Goal: Task Accomplishment & Management: Use online tool/utility

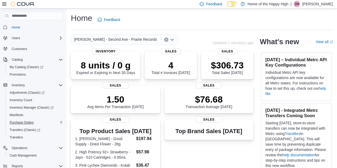
scroll to position [54, 0]
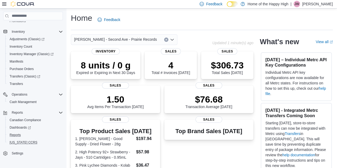
click at [18, 139] on button "[US_STATE] CCRS" at bounding box center [35, 142] width 60 height 7
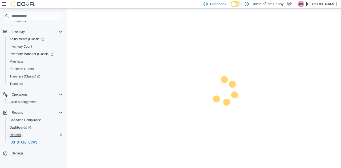
click at [15, 132] on span "Reports" at bounding box center [15, 135] width 11 height 6
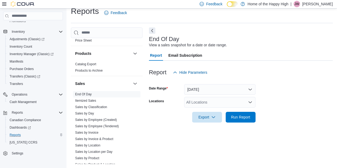
scroll to position [343, 0]
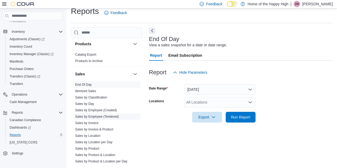
click at [107, 116] on link "Sales by Employee (Tendered)" at bounding box center [97, 117] width 44 height 4
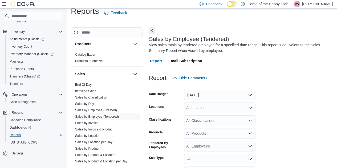
scroll to position [18, 0]
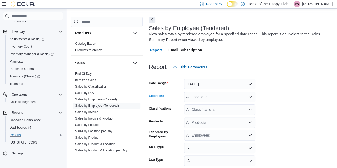
click at [209, 99] on div "All Locations" at bounding box center [219, 97] width 71 height 11
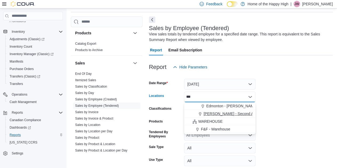
type input "***"
click at [212, 114] on span "[PERSON_NAME] - Second Ave - Prairie Records" at bounding box center [245, 113] width 83 height 5
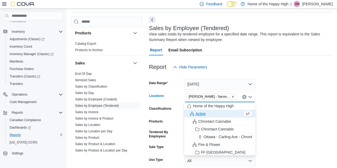
click at [297, 113] on form "Date Range Yesterday Locations Warman - Second Ave - Prairie Records Combo box.…" at bounding box center [241, 134] width 184 height 122
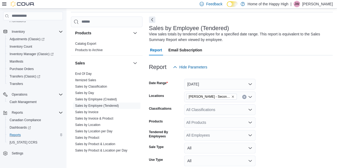
scroll to position [54, 0]
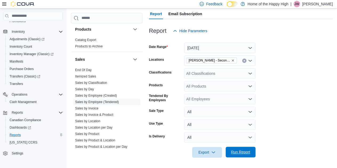
click at [235, 153] on span "Run Report" at bounding box center [240, 152] width 19 height 5
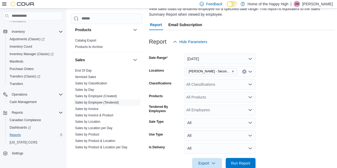
scroll to position [43, 0]
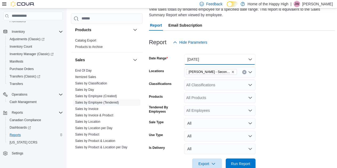
click at [208, 59] on button "Yesterday" at bounding box center [219, 59] width 71 height 11
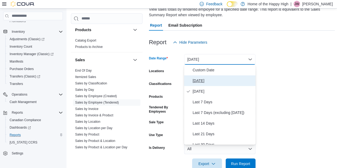
click at [199, 79] on span "[DATE]" at bounding box center [223, 81] width 61 height 6
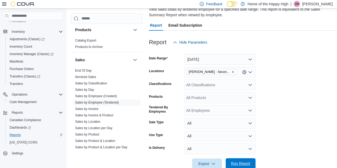
click at [240, 164] on span "Run Report" at bounding box center [240, 163] width 19 height 5
click at [202, 63] on button "[DATE]" at bounding box center [219, 59] width 71 height 11
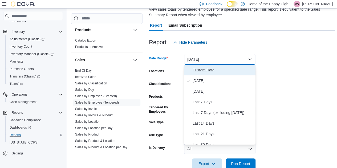
click at [198, 67] on span "Custom Date" at bounding box center [223, 70] width 61 height 6
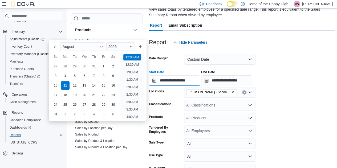
click at [185, 82] on input "**********" at bounding box center [174, 80] width 51 height 11
click at [133, 109] on li "11:00 AM" at bounding box center [132, 108] width 18 height 6
type input "**********"
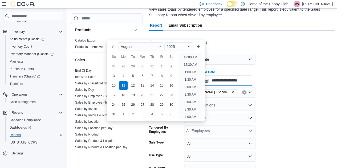
click at [241, 81] on input "**********" at bounding box center [226, 80] width 51 height 11
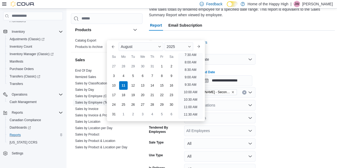
click at [189, 97] on li "10:30 AM" at bounding box center [191, 100] width 18 height 6
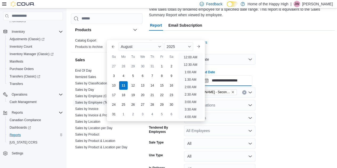
click at [247, 83] on input "**********" at bounding box center [226, 80] width 51 height 11
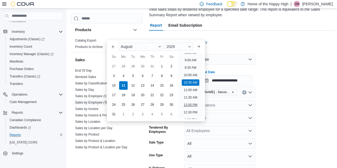
click at [190, 104] on li "12:00 PM" at bounding box center [191, 105] width 18 height 6
type input "**********"
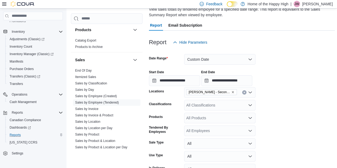
click at [271, 113] on form "**********" at bounding box center [242, 119] width 186 height 142
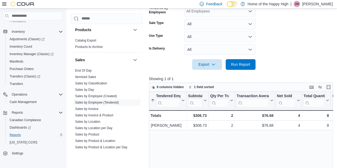
scroll to position [164, 0]
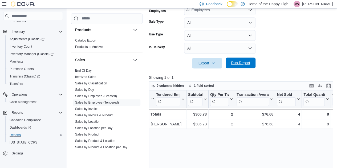
click at [245, 65] on span "Run Report" at bounding box center [240, 62] width 19 height 5
click at [241, 63] on span "Run Report" at bounding box center [240, 62] width 19 height 5
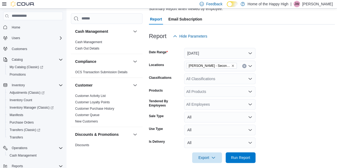
scroll to position [72, 0]
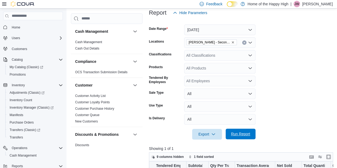
click at [236, 131] on span "Run Report" at bounding box center [240, 134] width 23 height 11
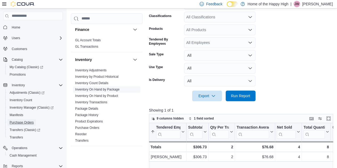
scroll to position [133, 0]
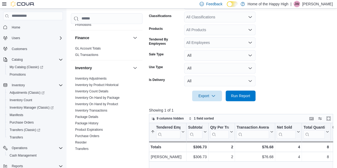
click at [309, 82] on form "Date Range Today Locations Warman - Second Ave - Prairie Records Classification…" at bounding box center [242, 41] width 186 height 122
click at [294, 63] on form "Date Range Today Locations Warman - Second Ave - Prairie Records Classification…" at bounding box center [242, 41] width 186 height 122
click at [242, 96] on span "Run Report" at bounding box center [240, 95] width 19 height 5
click at [249, 95] on span "Run Report" at bounding box center [240, 95] width 19 height 5
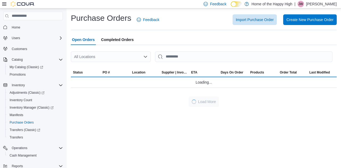
click at [116, 59] on div "All Locations" at bounding box center [111, 56] width 80 height 11
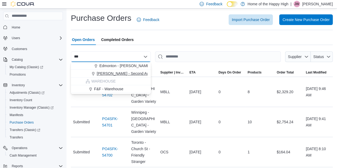
type input "***"
click at [117, 75] on span "[PERSON_NAME] - Second Ave - Prairie Records" at bounding box center [138, 73] width 83 height 5
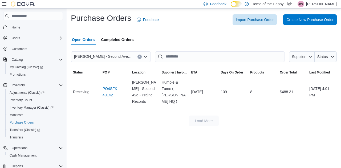
click at [141, 57] on button "Clear input" at bounding box center [140, 57] width 4 height 4
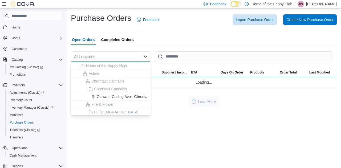
click at [123, 57] on div "All Locations Combo box. Selected. Combo box input. All Locations. Type some te…" at bounding box center [111, 56] width 80 height 11
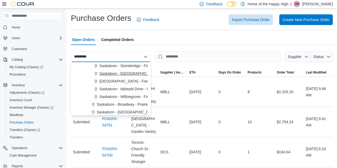
type input "*********"
click at [119, 77] on button "Saskatoon - Blairmore Village - Fire & Flower" at bounding box center [111, 74] width 80 height 8
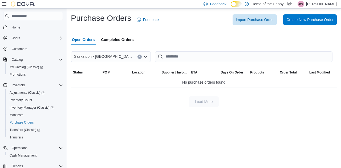
click at [140, 56] on icon "Clear input" at bounding box center [139, 56] width 1 height 1
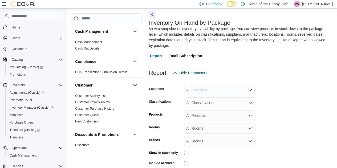
scroll to position [23, 0]
click at [202, 85] on div "All Locations" at bounding box center [219, 90] width 71 height 11
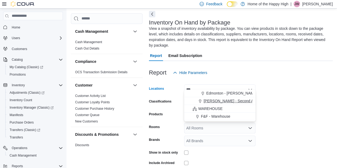
type input "***"
click at [214, 99] on span "[PERSON_NAME] - Second Ave - Prairie Records" at bounding box center [245, 100] width 83 height 5
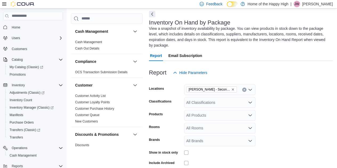
click at [273, 90] on form "Locations Warman - Second Ave - Prairie Records Classifications All Classificat…" at bounding box center [241, 130] width 184 height 104
click at [204, 98] on div "All Classifications" at bounding box center [219, 102] width 71 height 11
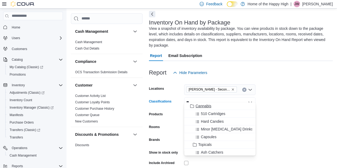
type input "**"
click at [205, 105] on span "Cannabis" at bounding box center [204, 105] width 16 height 5
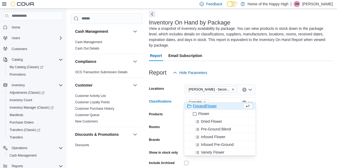
click at [277, 91] on form "Locations Warman - Second Ave - Prairie Records Classifications Cannabis Combo …" at bounding box center [241, 130] width 184 height 104
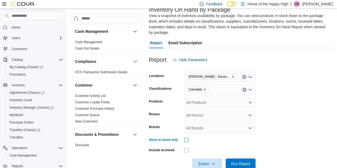
scroll to position [42, 0]
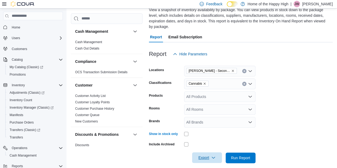
click at [209, 157] on span "Export" at bounding box center [206, 158] width 23 height 11
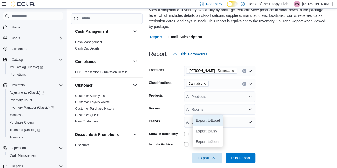
click at [218, 119] on span "Export to Excel" at bounding box center [208, 120] width 24 height 4
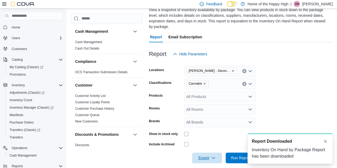
scroll to position [0, 0]
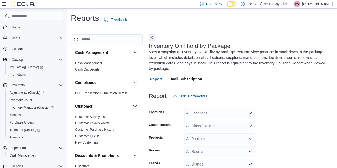
scroll to position [23, 0]
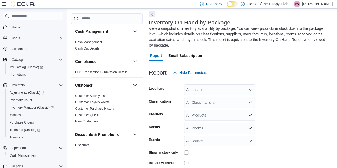
click at [206, 85] on div "All Locations" at bounding box center [219, 90] width 71 height 11
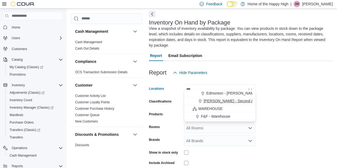
type input "***"
click at [207, 98] on button "[PERSON_NAME] - Second Ave - Prairie Records" at bounding box center [219, 101] width 71 height 8
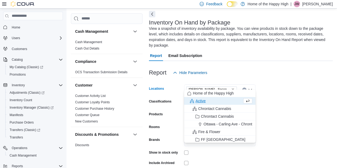
drag, startPoint x: 283, startPoint y: 95, endPoint x: 242, endPoint y: 95, distance: 40.8
click at [278, 94] on form "Locations [PERSON_NAME] - [GEOGRAPHIC_DATA] - Prairie Records Combo box. Select…" at bounding box center [241, 130] width 184 height 104
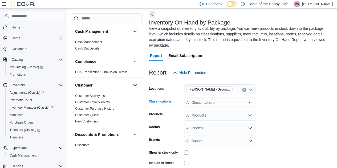
click at [228, 97] on div "All Classifications" at bounding box center [219, 102] width 71 height 11
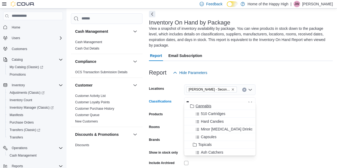
type input "**"
drag, startPoint x: 212, startPoint y: 105, endPoint x: 248, endPoint y: 101, distance: 36.3
click at [212, 105] on div "Cannabis" at bounding box center [219, 105] width 65 height 5
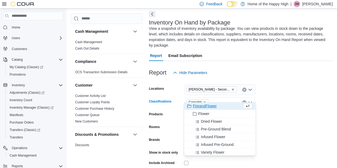
click at [274, 96] on form "Locations [PERSON_NAME] - [GEOGRAPHIC_DATA] - Prairie Records Classifications C…" at bounding box center [241, 130] width 184 height 104
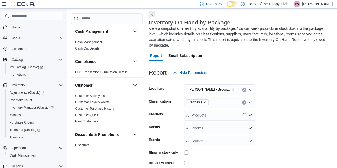
click at [210, 110] on div "All Products" at bounding box center [219, 115] width 71 height 11
type input "*"
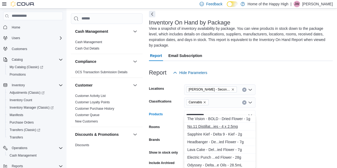
type input "**********"
click at [223, 127] on div "No.11 Distillat...ies - 4 x 2.5mg" at bounding box center [219, 126] width 65 height 5
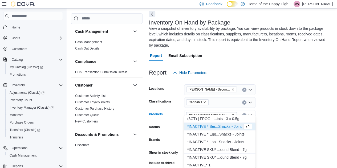
click at [283, 104] on form "Locations [PERSON_NAME] - Second Ave - Prairie Records Classifications Cannabis…" at bounding box center [241, 130] width 184 height 104
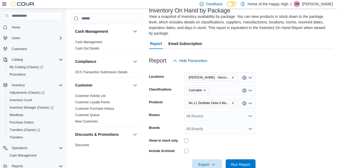
scroll to position [42, 0]
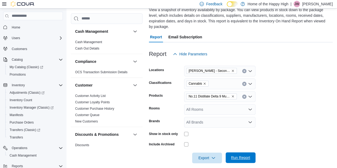
click at [238, 155] on span "Run Report" at bounding box center [240, 157] width 19 height 5
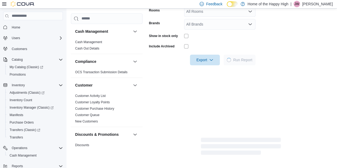
scroll to position [149, 0]
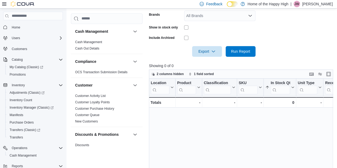
click at [277, 35] on form "Locations Warman - Second Ave - Prairie Records Classifications Cannabis Produc…" at bounding box center [242, 5] width 186 height 104
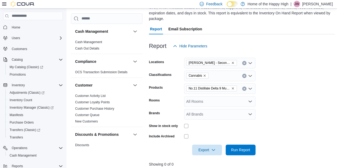
scroll to position [42, 0]
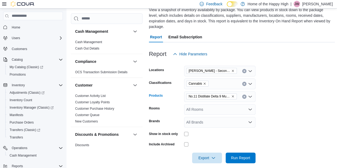
click at [246, 91] on div "No.11 Distillate Delta 9 Multi-Flavour - Glenn's - Gummies - 4 x 2.5mg" at bounding box center [219, 96] width 71 height 11
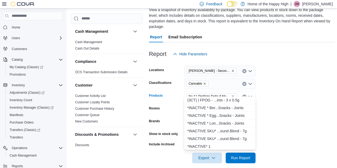
click at [244, 96] on icon "Clear input" at bounding box center [244, 96] width 1 height 1
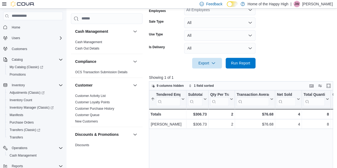
scroll to position [343, 0]
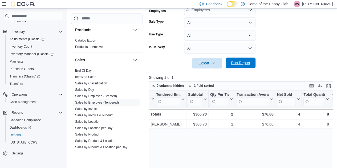
click at [235, 63] on span "Run Report" at bounding box center [240, 62] width 19 height 5
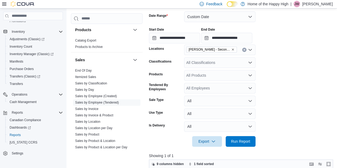
scroll to position [84, 0]
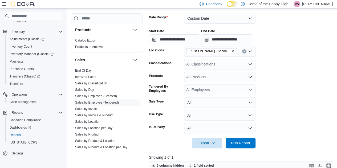
click at [196, 33] on div "**********" at bounding box center [174, 37] width 51 height 16
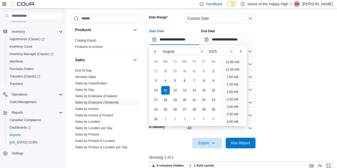
click at [193, 40] on input "**********" at bounding box center [174, 39] width 51 height 11
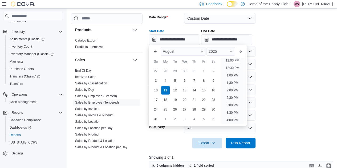
click at [227, 59] on li "12:00 PM" at bounding box center [233, 60] width 18 height 6
type input "**********"
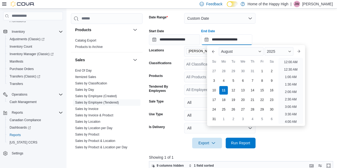
click at [251, 37] on input "**********" at bounding box center [226, 39] width 51 height 11
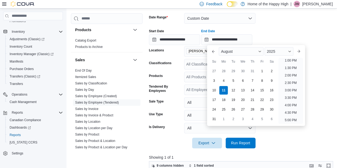
click at [287, 60] on li "1:00 PM" at bounding box center [291, 60] width 16 height 6
type input "**********"
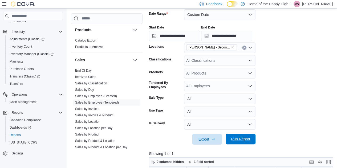
scroll to position [137, 0]
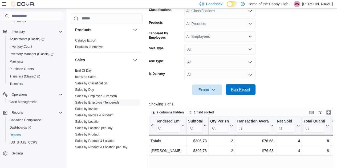
click at [243, 88] on span "Run Report" at bounding box center [240, 89] width 19 height 5
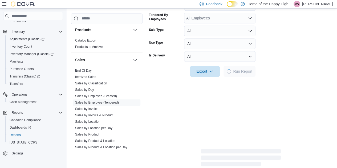
scroll to position [164, 0]
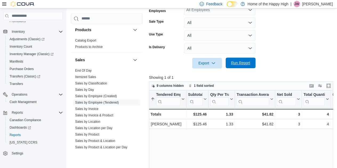
click at [249, 64] on span "Run Report" at bounding box center [240, 62] width 19 height 5
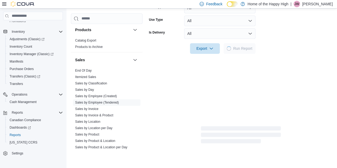
scroll to position [179, 0]
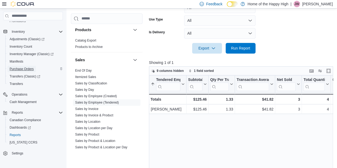
drag, startPoint x: 23, startPoint y: 45, endPoint x: 11, endPoint y: 70, distance: 27.9
drag, startPoint x: 252, startPoint y: 43, endPoint x: 286, endPoint y: 50, distance: 34.8
click at [250, 44] on span "Run Report" at bounding box center [240, 48] width 23 height 11
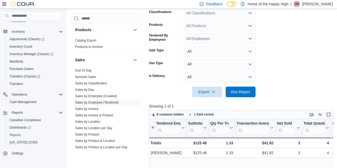
scroll to position [99, 0]
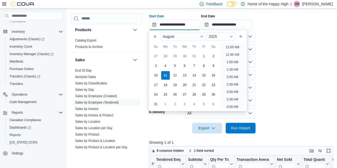
click at [195, 24] on input "**********" at bounding box center [174, 24] width 51 height 11
drag, startPoint x: 235, startPoint y: 44, endPoint x: 236, endPoint y: 35, distance: 9.2
click at [235, 44] on li "1:00 PM" at bounding box center [233, 45] width 16 height 6
type input "**********"
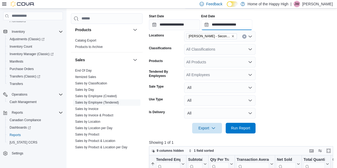
click at [237, 26] on input "**********" at bounding box center [226, 24] width 51 height 11
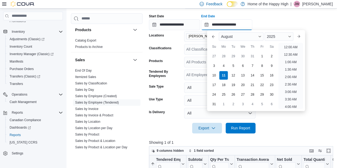
scroll to position [211, 0]
drag, startPoint x: 291, startPoint y: 45, endPoint x: 271, endPoint y: 70, distance: 31.9
click at [291, 45] on li "2:00 PM" at bounding box center [291, 45] width 16 height 6
type input "**********"
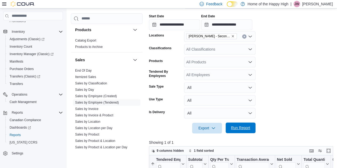
click at [250, 125] on span "Run Report" at bounding box center [240, 128] width 23 height 11
click at [285, 78] on form "**********" at bounding box center [242, 63] width 186 height 142
click at [252, 127] on span "Run Report" at bounding box center [240, 128] width 23 height 11
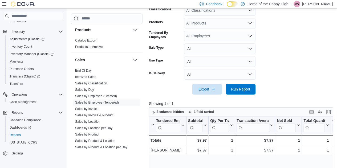
scroll to position [185, 0]
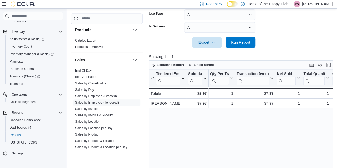
click at [229, 36] on div at bounding box center [242, 35] width 186 height 4
click at [235, 41] on span "Run Report" at bounding box center [240, 41] width 19 height 5
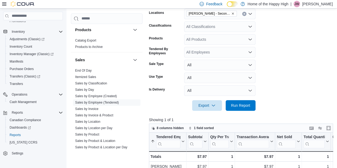
scroll to position [120, 0]
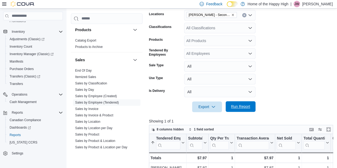
click at [247, 105] on span "Run Report" at bounding box center [240, 106] width 19 height 5
click at [303, 63] on form "**********" at bounding box center [242, 41] width 186 height 142
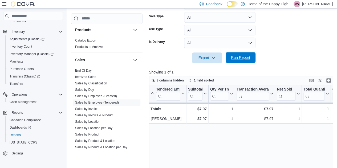
scroll to position [169, 0]
click at [247, 55] on span "Run Report" at bounding box center [240, 57] width 19 height 5
click at [244, 55] on span "Run Report" at bounding box center [240, 57] width 19 height 5
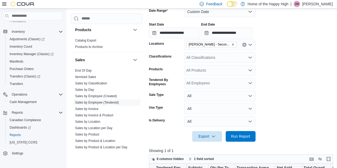
scroll to position [90, 0]
click at [245, 138] on span "Run Report" at bounding box center [240, 136] width 19 height 5
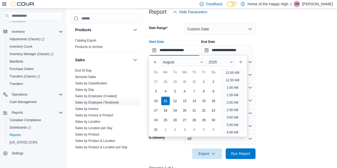
click at [186, 52] on input "**********" at bounding box center [174, 50] width 51 height 11
click at [233, 71] on li "2:00 PM" at bounding box center [233, 71] width 16 height 6
type input "**********"
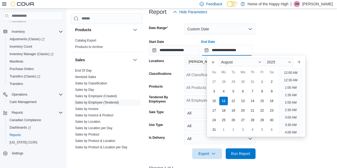
click at [249, 51] on input "**********" at bounding box center [226, 50] width 51 height 11
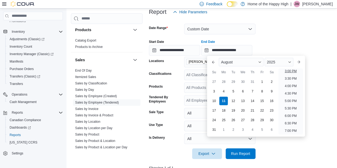
click at [288, 71] on li "3:00 PM" at bounding box center [291, 71] width 16 height 6
type input "**********"
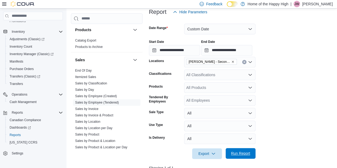
click at [247, 151] on span "Run Report" at bounding box center [240, 153] width 23 height 11
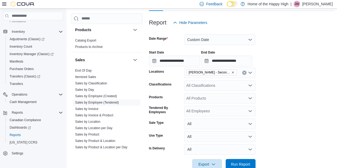
scroll to position [68, 0]
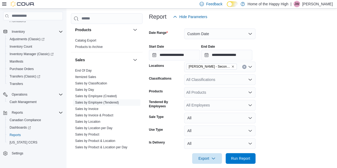
click at [307, 101] on form "**********" at bounding box center [242, 93] width 186 height 142
click at [294, 106] on form "**********" at bounding box center [242, 93] width 186 height 142
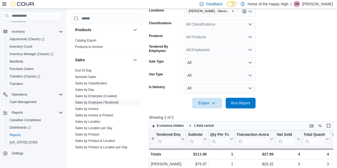
scroll to position [123, 0]
click at [232, 105] on span "Run Report" at bounding box center [240, 103] width 19 height 5
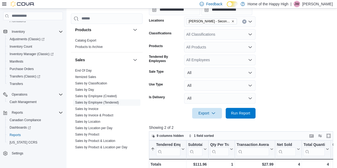
scroll to position [112, 0]
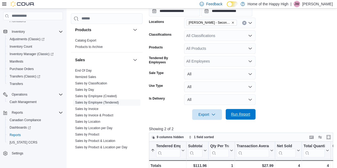
click at [246, 120] on span "Run Report" at bounding box center [240, 114] width 23 height 11
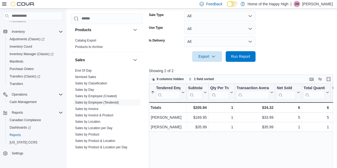
scroll to position [171, 0]
click at [272, 47] on div at bounding box center [242, 49] width 186 height 4
click at [240, 57] on span "Run Report" at bounding box center [240, 55] width 19 height 5
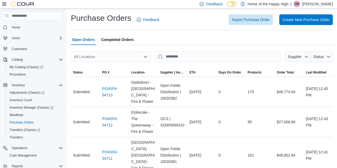
click at [113, 58] on div "All Locations" at bounding box center [111, 56] width 80 height 11
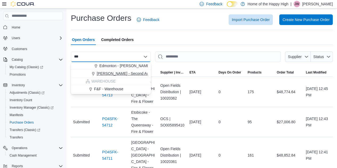
type input "***"
click at [106, 74] on span "[PERSON_NAME] - Second Ave - Prairie Records" at bounding box center [138, 73] width 83 height 5
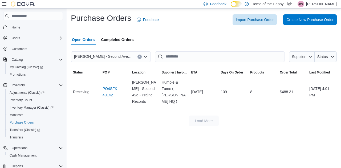
click at [140, 56] on icon "Clear input" at bounding box center [139, 56] width 1 height 1
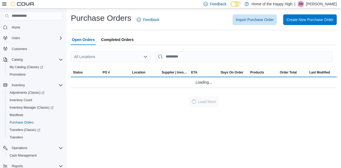
click at [174, 40] on div "Open Orders Completed Orders" at bounding box center [204, 39] width 266 height 11
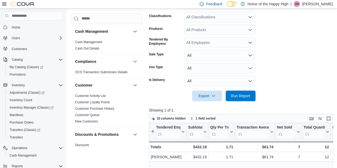
scroll to position [133, 0]
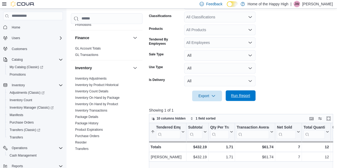
click at [247, 95] on span "Run Report" at bounding box center [240, 95] width 19 height 5
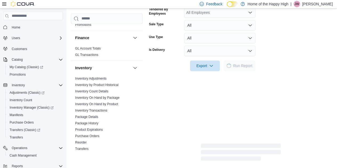
scroll to position [142, 0]
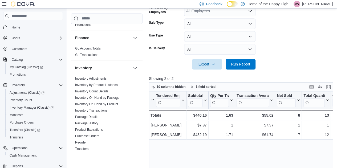
click at [276, 60] on form "Date Range [DATE] Locations [PERSON_NAME] - Second Ave - Prairie Records Classi…" at bounding box center [242, 9] width 186 height 122
click at [233, 62] on span "Run Report" at bounding box center [240, 63] width 19 height 5
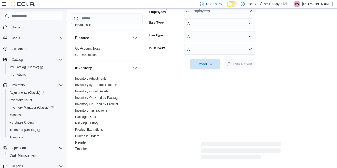
click at [283, 58] on div at bounding box center [241, 57] width 184 height 4
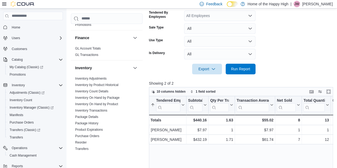
scroll to position [137, 0]
click at [283, 58] on form "Date Range Today Locations Warman - Second Ave - Prairie Records Classification…" at bounding box center [242, 14] width 186 height 122
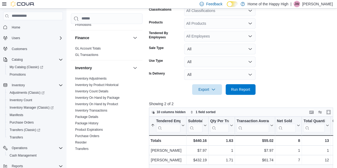
scroll to position [117, 0]
click at [244, 92] on span "Run Report" at bounding box center [240, 89] width 19 height 5
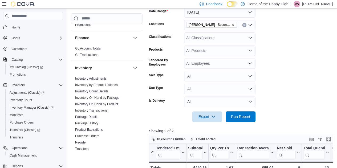
scroll to position [90, 0]
click at [235, 110] on div at bounding box center [242, 109] width 186 height 4
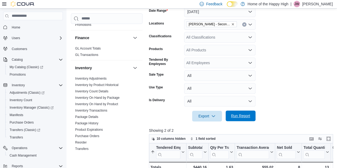
click at [241, 120] on span "Run Report" at bounding box center [240, 116] width 23 height 11
click at [284, 103] on form "Date Range Today Locations Warman - Second Ave - Prairie Records Classification…" at bounding box center [242, 61] width 186 height 122
click at [283, 86] on form "Date Range Today Locations Warman - Second Ave - Prairie Records Classification…" at bounding box center [242, 61] width 186 height 122
drag, startPoint x: 283, startPoint y: 86, endPoint x: 321, endPoint y: 38, distance: 61.5
click at [321, 38] on form "Date Range Today Locations Warman - Second Ave - Prairie Records Classification…" at bounding box center [242, 61] width 186 height 122
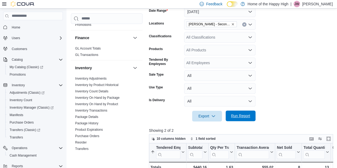
click at [233, 117] on span "Run Report" at bounding box center [240, 115] width 19 height 5
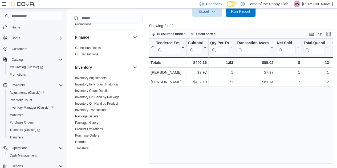
scroll to position [173, 0]
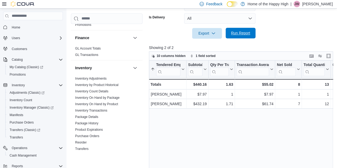
click at [239, 33] on span "Run Report" at bounding box center [240, 32] width 19 height 5
click at [228, 36] on button "Run Report" at bounding box center [241, 33] width 30 height 11
click at [274, 44] on div at bounding box center [242, 42] width 186 height 6
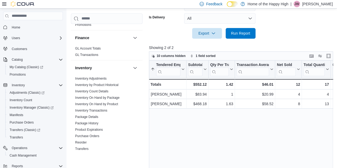
click at [274, 44] on div at bounding box center [242, 42] width 186 height 6
click at [251, 37] on span "Run Report" at bounding box center [240, 33] width 23 height 11
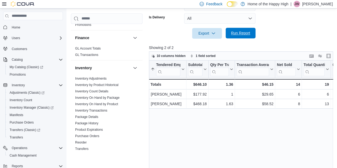
click at [239, 30] on span "Run Report" at bounding box center [240, 33] width 23 height 11
drag, startPoint x: 317, startPoint y: 50, endPoint x: 320, endPoint y: 54, distance: 4.9
click at [317, 50] on div "Showing 2 of 2 10 columns hidden 1 field sorted Tendered Employee Sorted ascend…" at bounding box center [242, 115] width 186 height 141
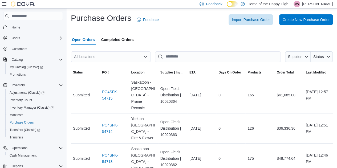
click at [115, 59] on div "All Locations" at bounding box center [111, 56] width 80 height 11
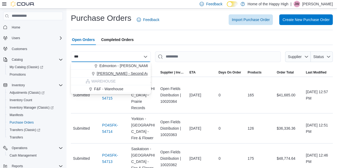
type input "***"
click at [111, 75] on span "[PERSON_NAME] - Second Ave - Prairie Records" at bounding box center [138, 73] width 83 height 5
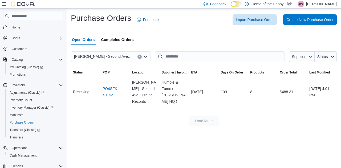
click at [139, 55] on button "Clear input" at bounding box center [140, 57] width 4 height 4
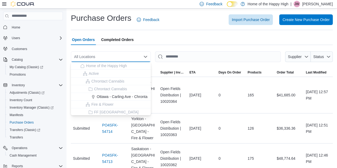
click at [171, 39] on div "Open Orders Completed Orders" at bounding box center [202, 39] width 262 height 11
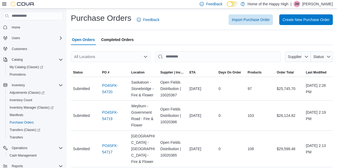
click at [108, 58] on div "All Locations" at bounding box center [111, 56] width 80 height 11
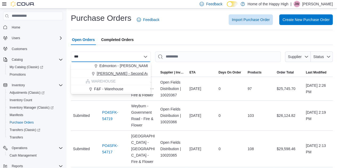
type input "***"
click at [111, 74] on span "[PERSON_NAME] - Second Ave - Prairie Records" at bounding box center [138, 73] width 83 height 5
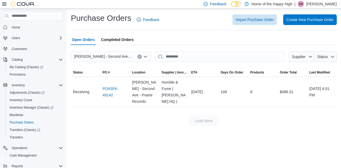
click at [139, 58] on icon "Clear input" at bounding box center [140, 57] width 2 height 2
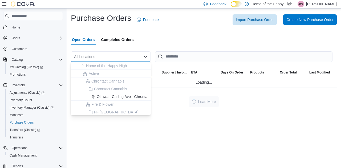
click at [161, 43] on div "Open Orders Completed Orders" at bounding box center [204, 39] width 266 height 11
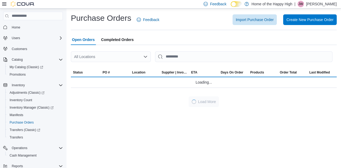
click at [161, 43] on div "Open Orders Completed Orders" at bounding box center [204, 39] width 266 height 11
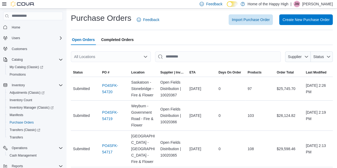
click at [170, 18] on div "Import Purchase Order Create New Purchase Order" at bounding box center [249, 19] width 167 height 11
